Goal: Task Accomplishment & Management: Manage account settings

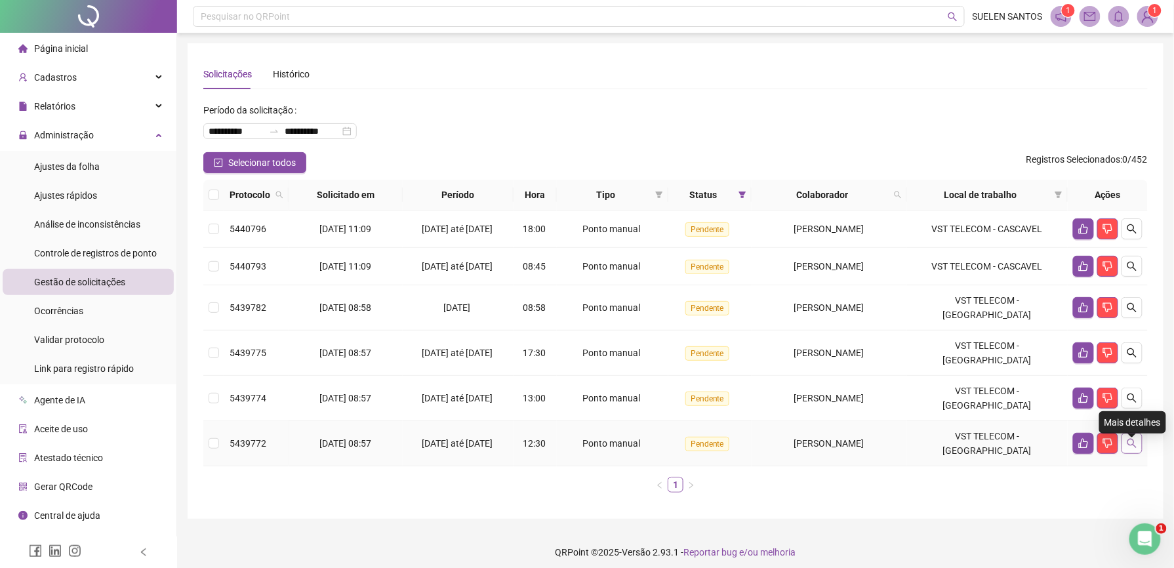
click at [1133, 448] on icon "search" at bounding box center [1131, 443] width 10 height 10
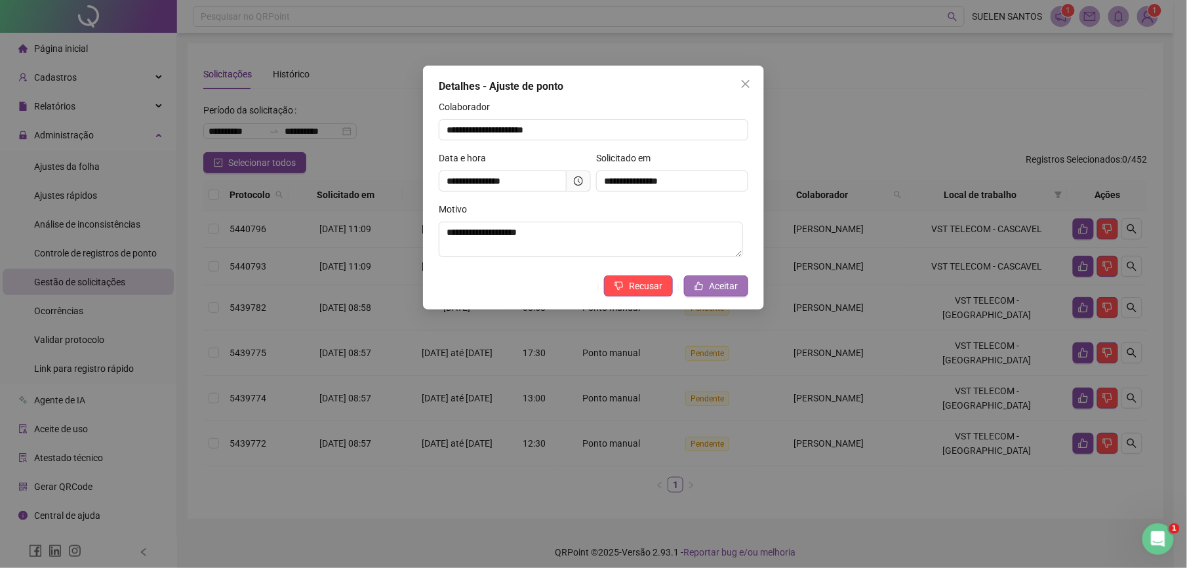
click at [711, 281] on span "Aceitar" at bounding box center [723, 286] width 29 height 14
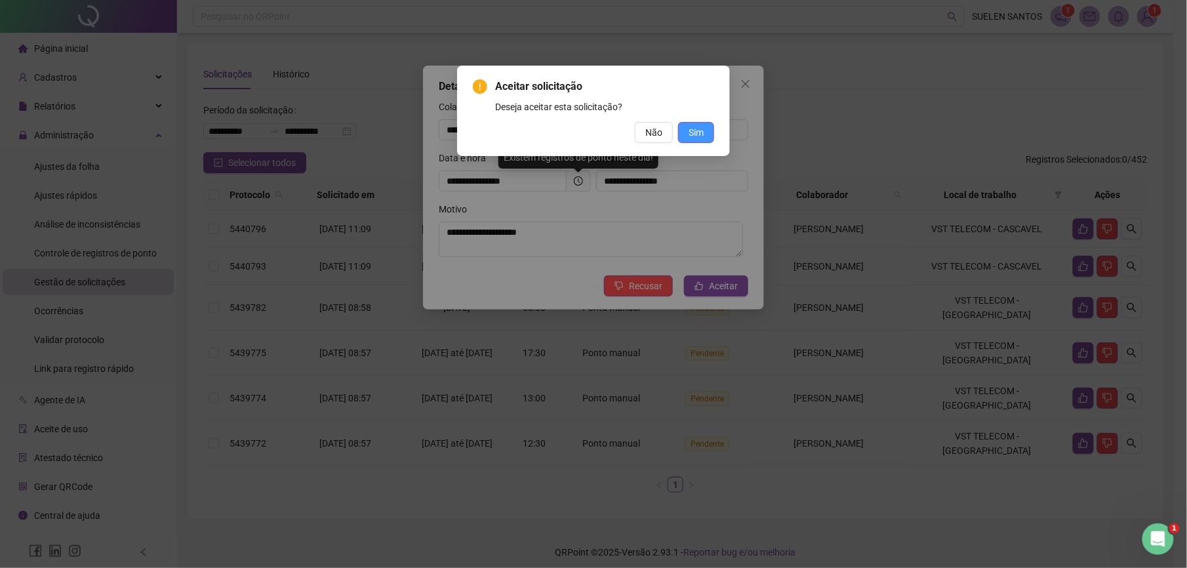
click at [688, 129] on span "Sim" at bounding box center [695, 132] width 15 height 14
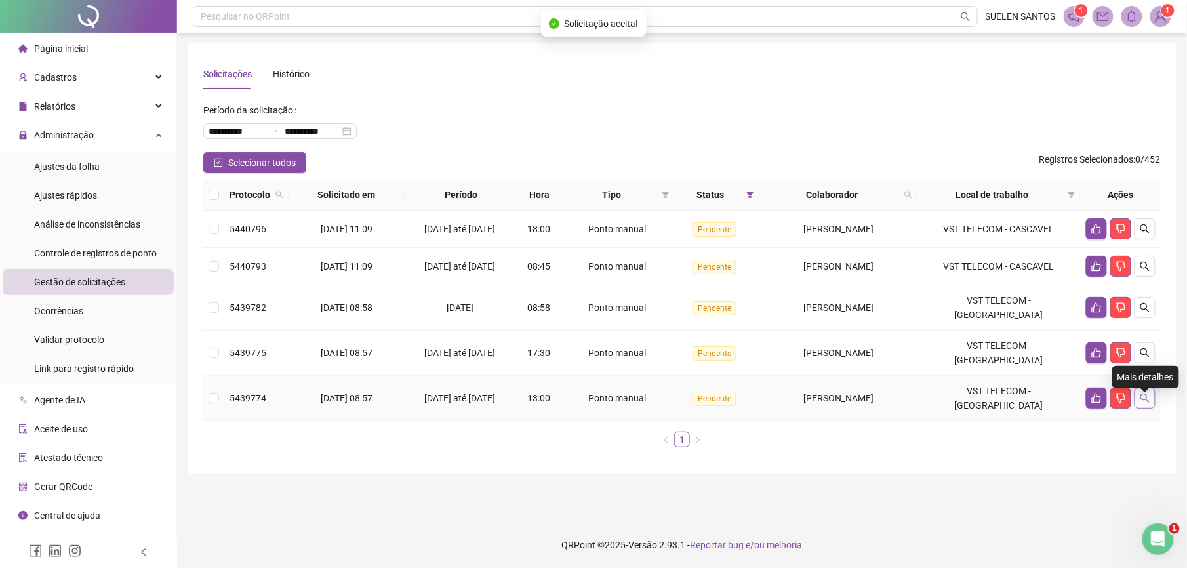
click at [1144, 403] on icon "search" at bounding box center [1145, 398] width 10 height 10
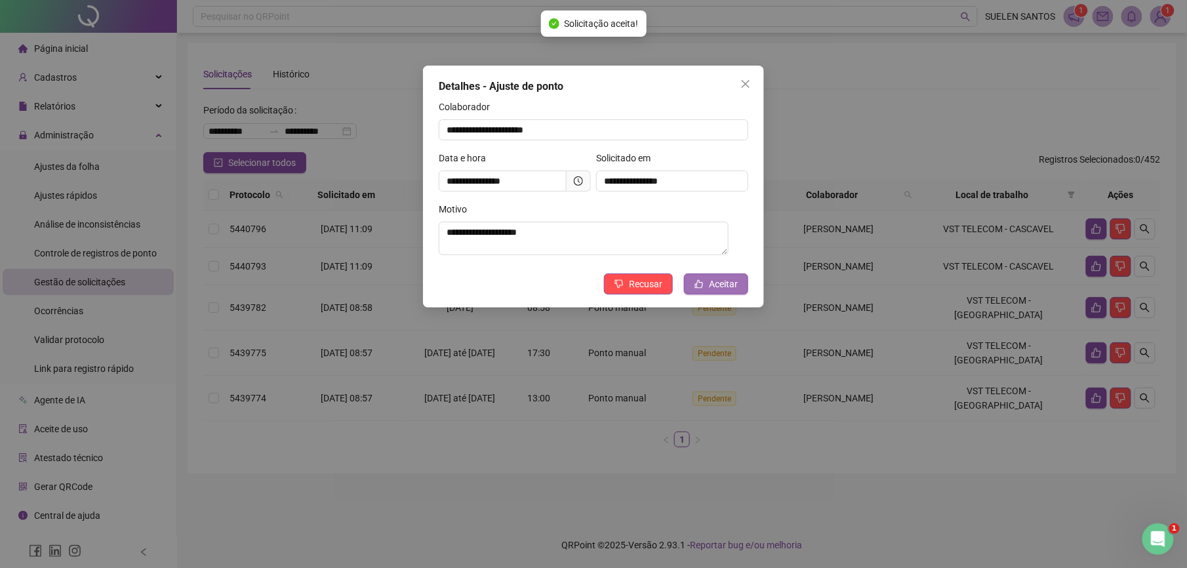
click at [729, 282] on span "Aceitar" at bounding box center [723, 284] width 29 height 14
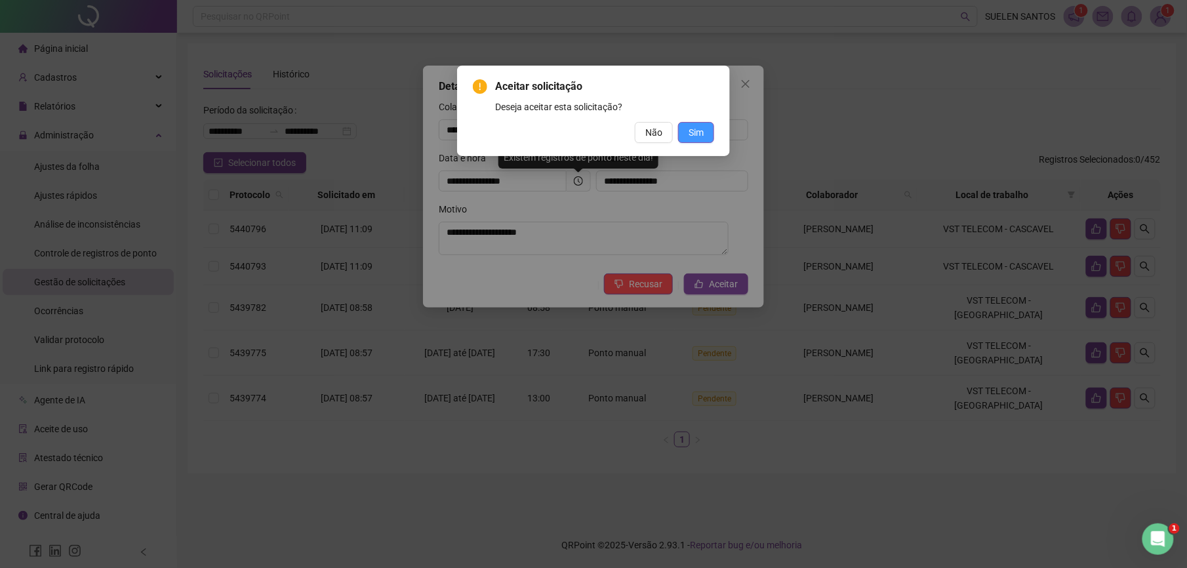
click at [699, 132] on span "Sim" at bounding box center [695, 132] width 15 height 14
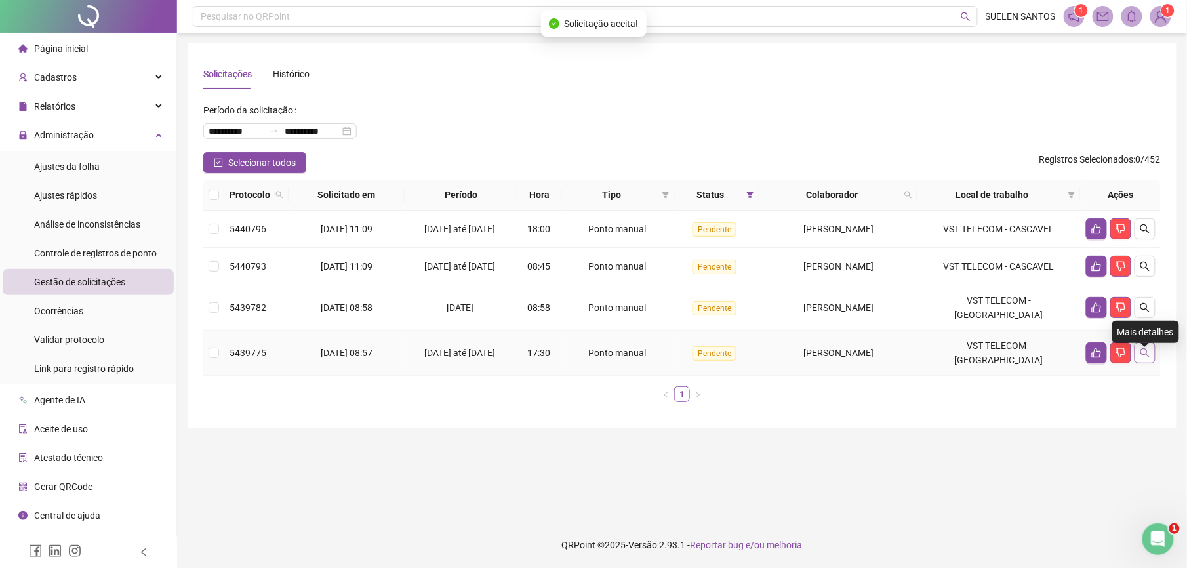
click at [1137, 363] on button "button" at bounding box center [1144, 352] width 21 height 21
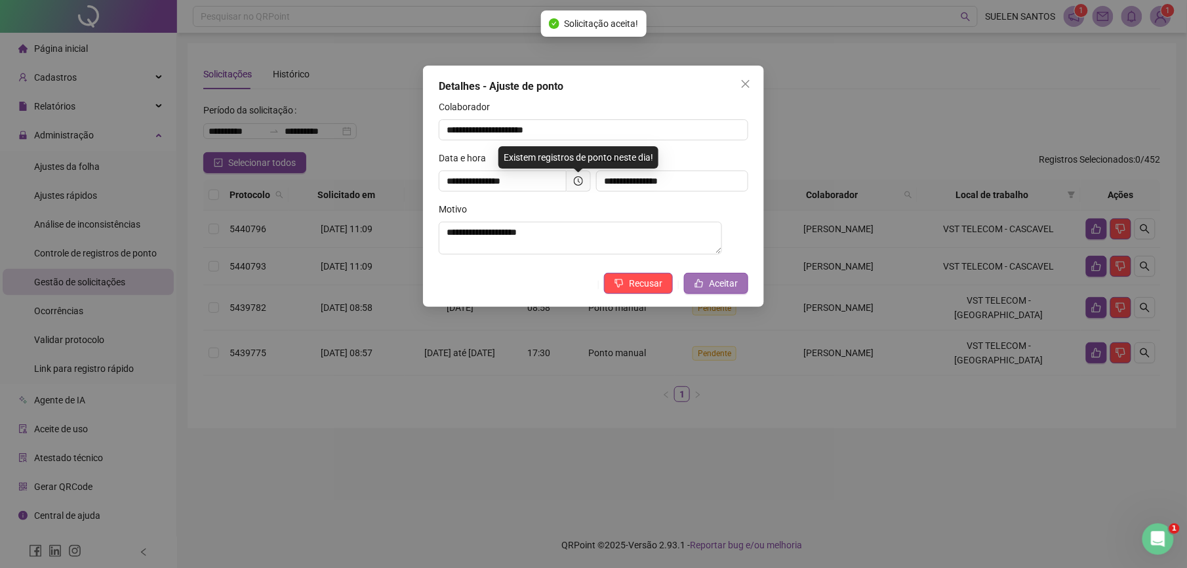
click at [720, 285] on span "Aceitar" at bounding box center [723, 283] width 29 height 14
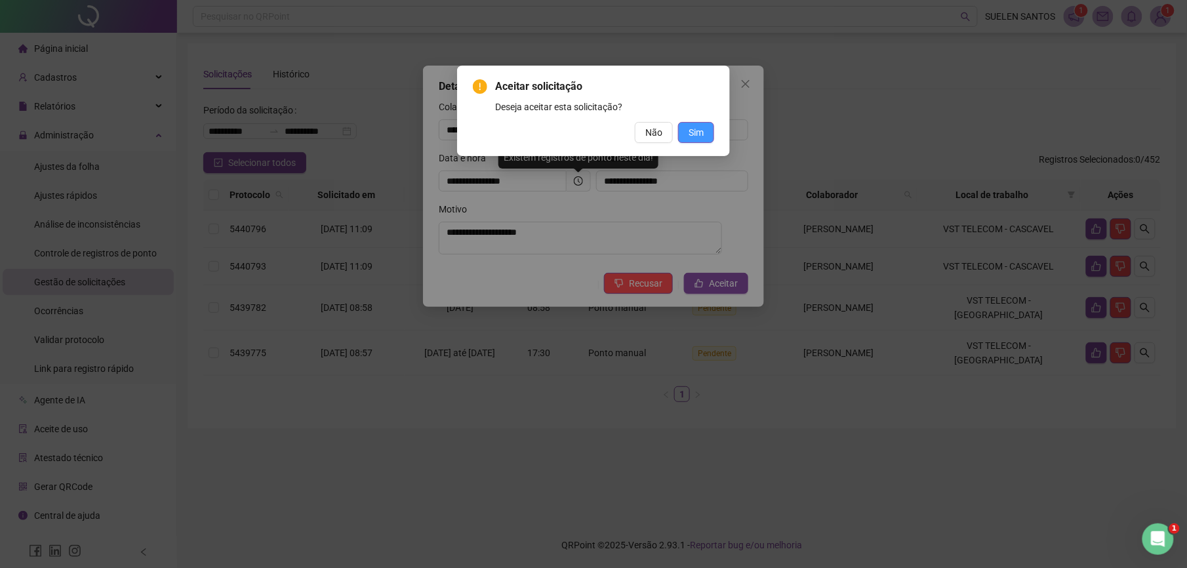
click at [705, 138] on button "Sim" at bounding box center [696, 132] width 36 height 21
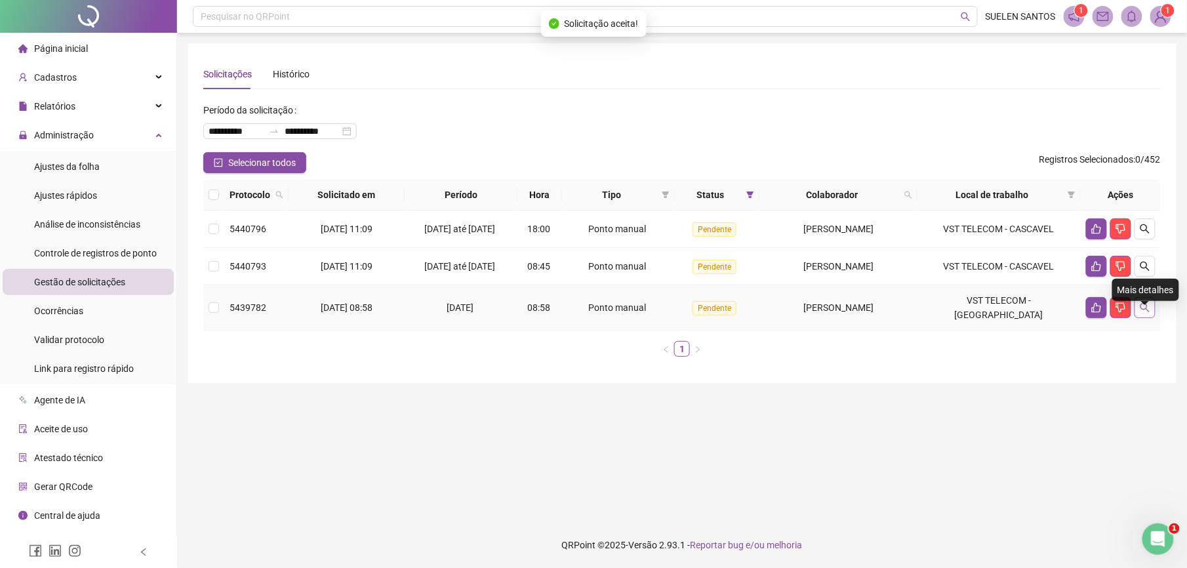
click at [1144, 313] on icon "search" at bounding box center [1145, 307] width 10 height 10
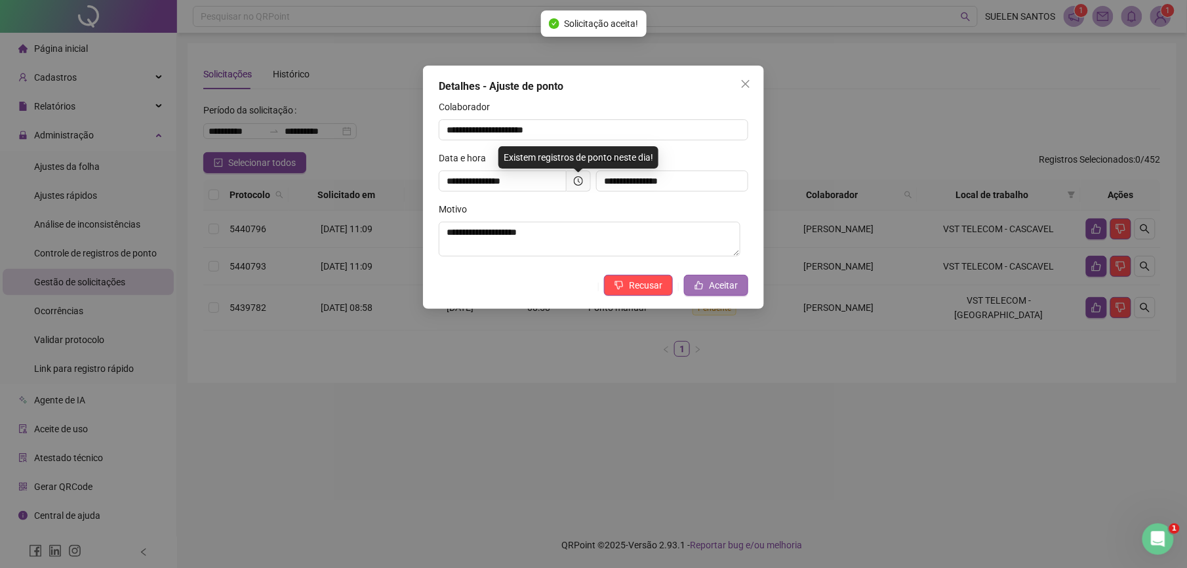
click at [715, 287] on span "Aceitar" at bounding box center [723, 285] width 29 height 14
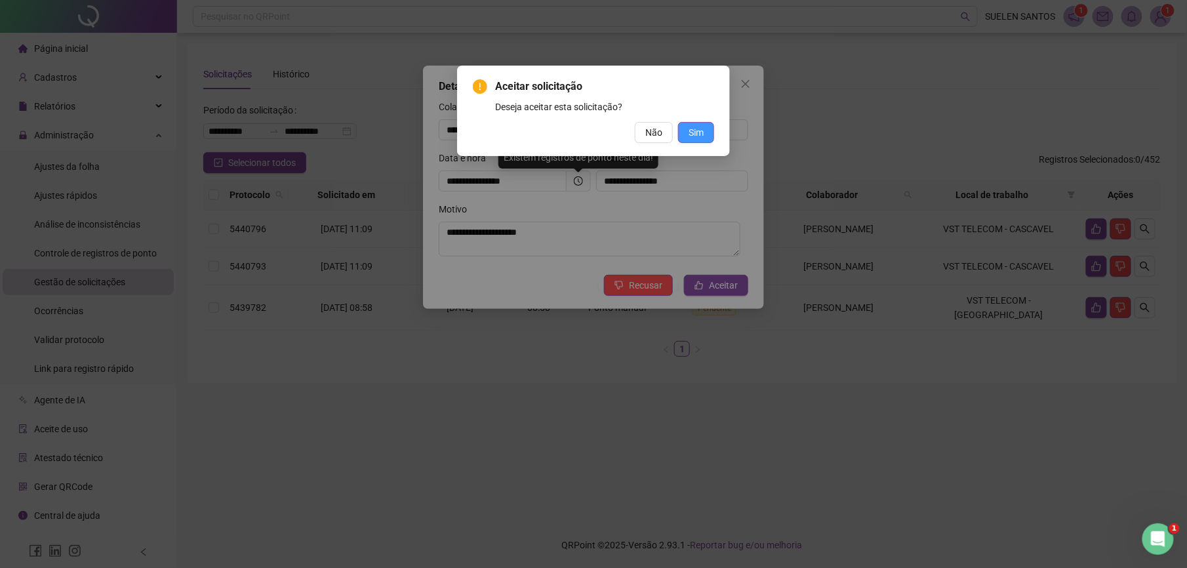
click at [696, 130] on span "Sim" at bounding box center [695, 132] width 15 height 14
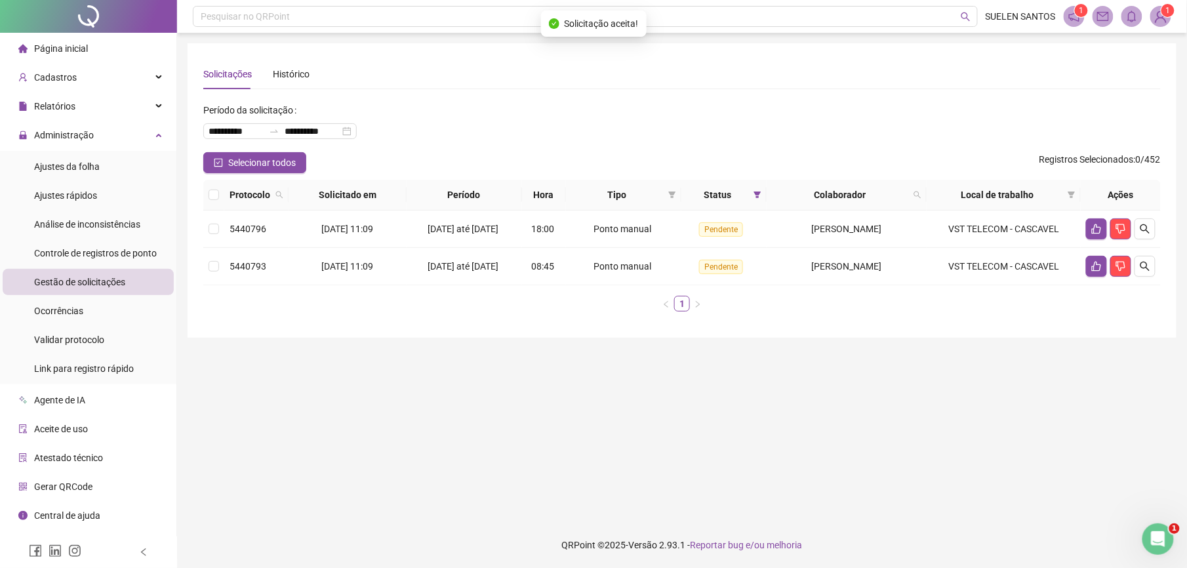
click at [934, 402] on main "**********" at bounding box center [682, 277] width 989 height 468
click at [60, 174] on div "Ajustes da folha" at bounding box center [67, 166] width 66 height 26
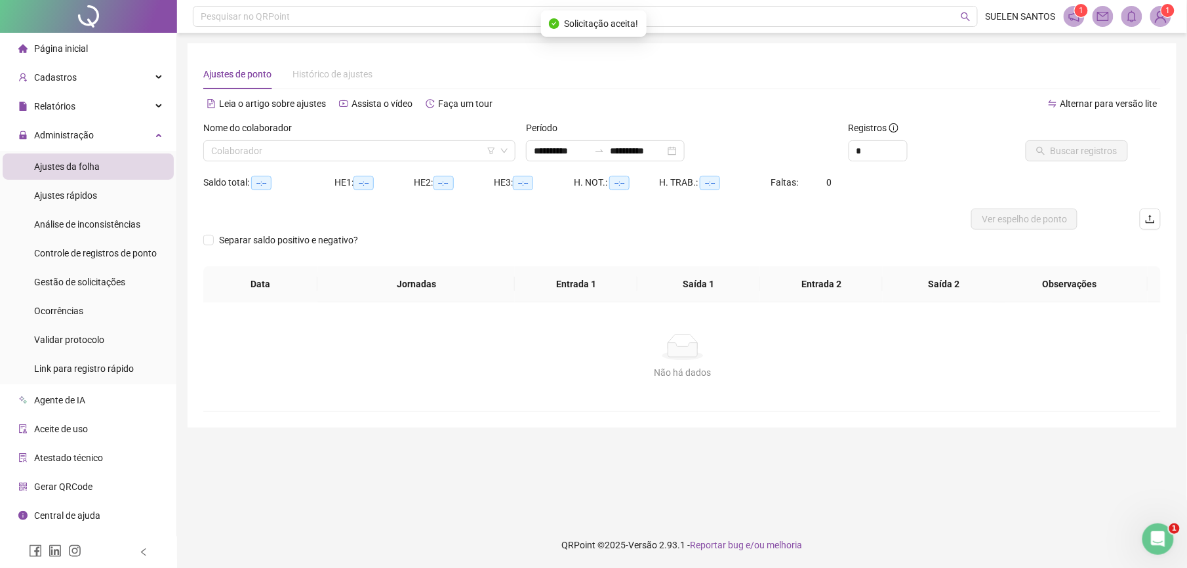
type input "**********"
click at [100, 284] on span "Gestão de solicitações" at bounding box center [79, 282] width 91 height 10
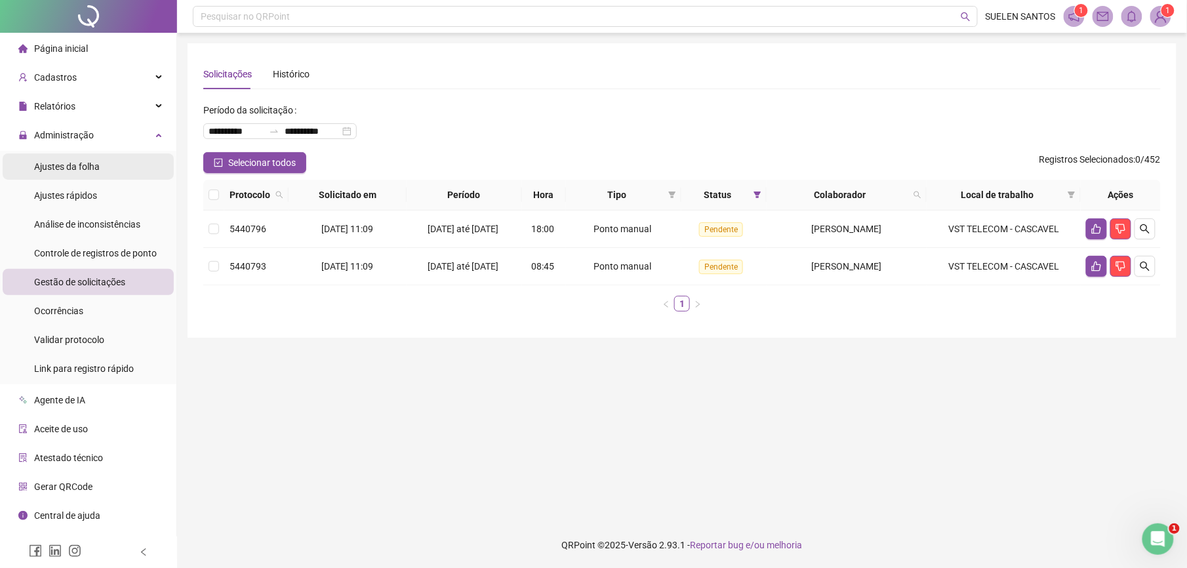
click at [77, 169] on span "Ajustes da folha" at bounding box center [67, 166] width 66 height 10
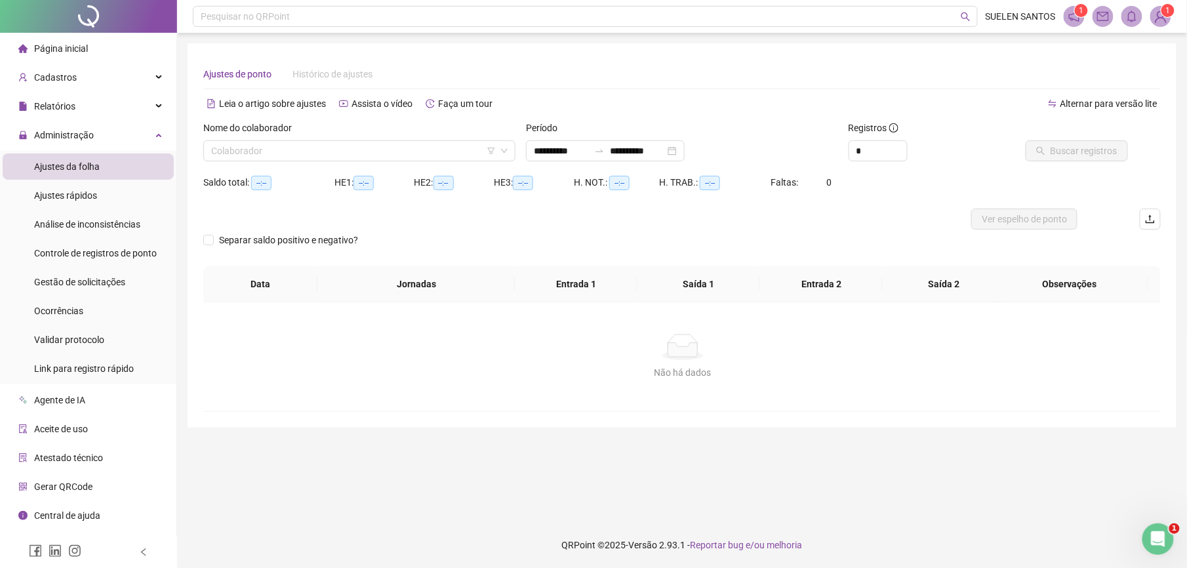
type input "**********"
